Goal: Entertainment & Leisure: Consume media (video, audio)

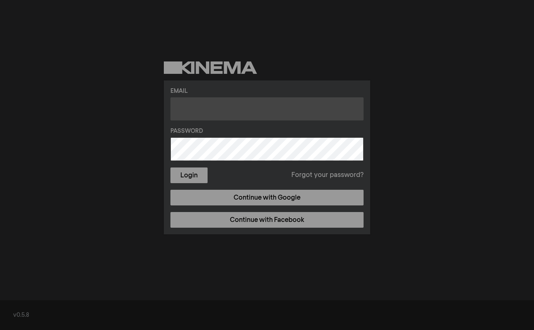
click at [188, 113] on input "text" at bounding box center [266, 108] width 193 height 23
type input "[PERSON_NAME][EMAIL_ADDRESS][DOMAIN_NAME]"
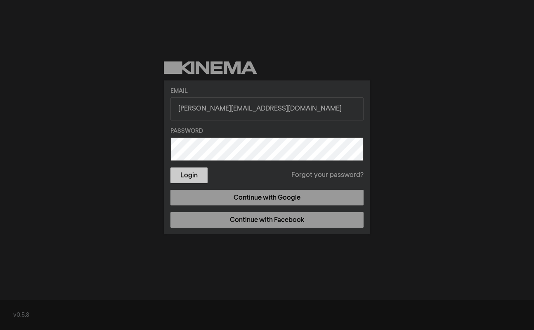
click at [193, 179] on button "Login" at bounding box center [188, 175] width 37 height 16
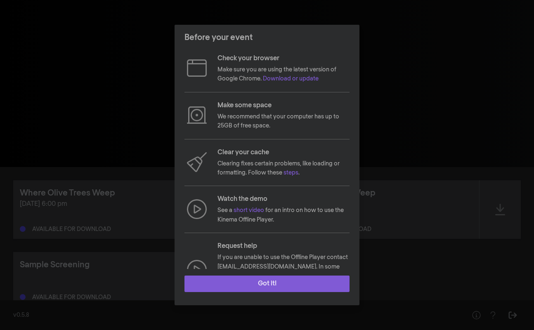
click at [285, 287] on button "Got it!" at bounding box center [266, 283] width 165 height 16
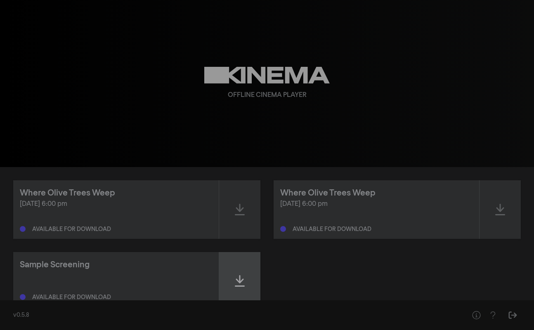
click at [238, 280] on icon at bounding box center [240, 280] width 10 height 13
click at [235, 280] on icon at bounding box center [240, 281] width 10 height 12
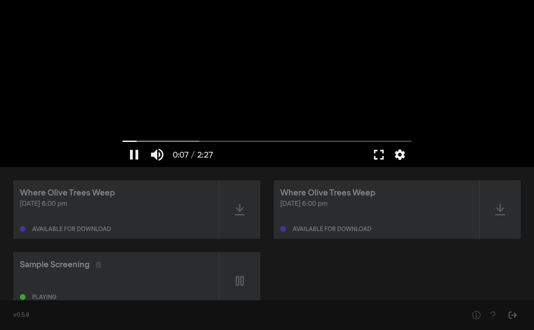
click at [377, 153] on button "fullscreen" at bounding box center [378, 154] width 23 height 25
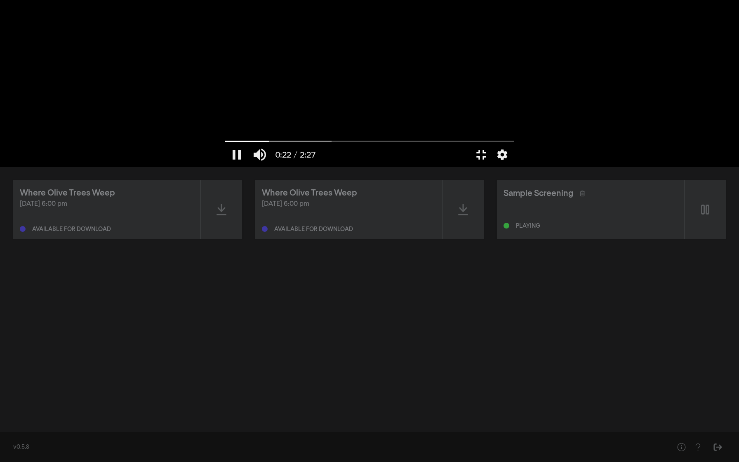
type input "22.366511"
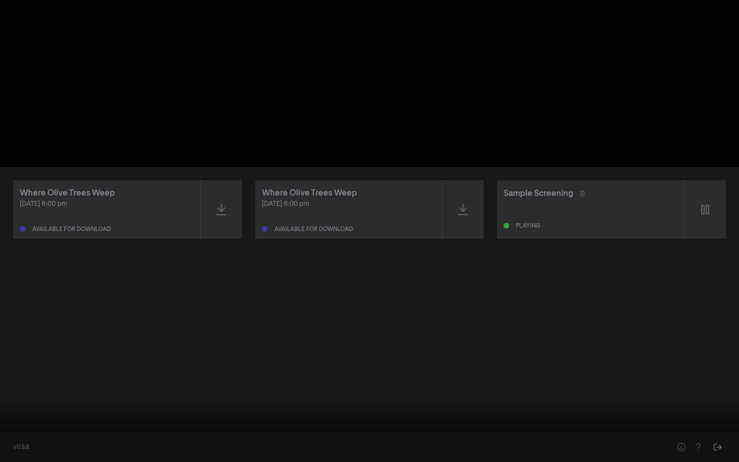
click at [533, 329] on button "fullscreen_exit" at bounding box center [702, 449] width 23 height 25
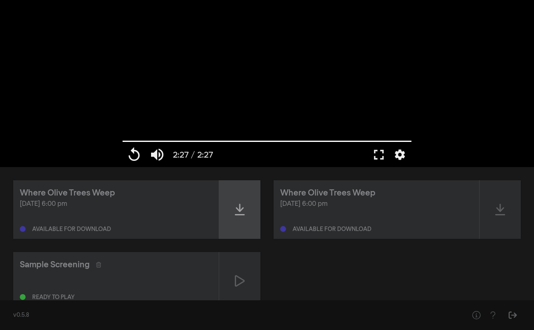
click at [238, 207] on icon at bounding box center [240, 209] width 10 height 13
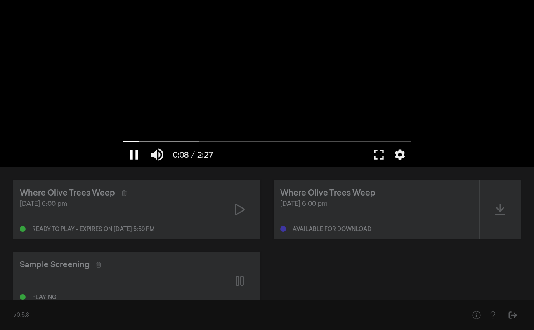
click at [129, 158] on button "pause" at bounding box center [133, 154] width 23 height 25
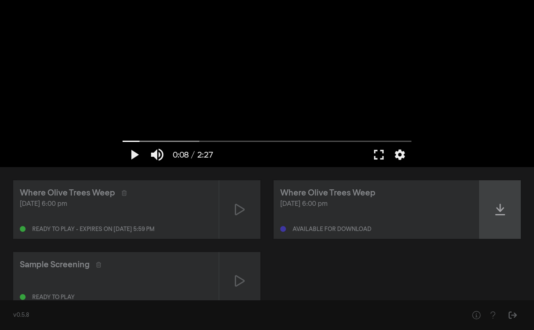
click at [503, 206] on icon at bounding box center [500, 209] width 10 height 13
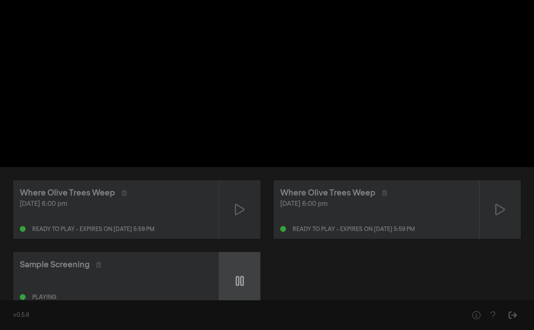
click at [241, 285] on icon at bounding box center [239, 281] width 8 height 10
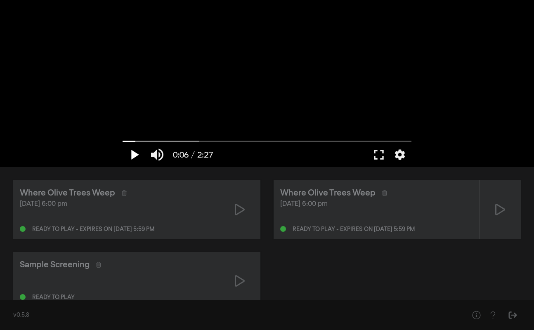
click at [132, 158] on button "play_arrow" at bounding box center [133, 154] width 23 height 25
click at [132, 158] on button "pause" at bounding box center [133, 154] width 23 height 25
type input "8.692669"
click at [380, 154] on button "fullscreen" at bounding box center [378, 154] width 23 height 25
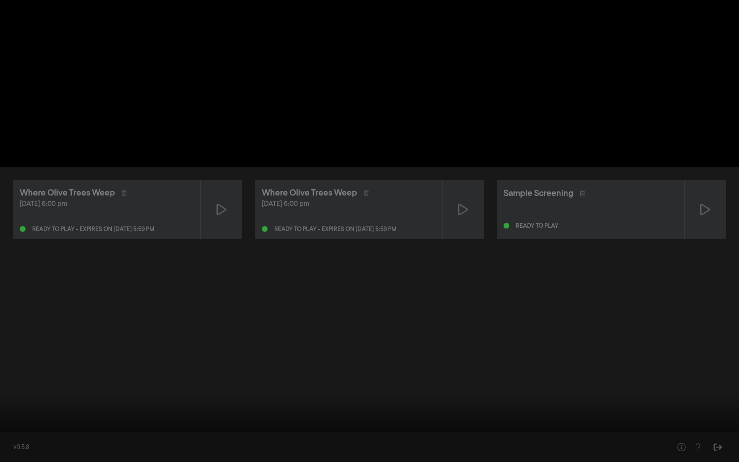
click at [533, 329] on button "fullscreen_exit" at bounding box center [702, 449] width 23 height 25
